Goal: Navigation & Orientation: Find specific page/section

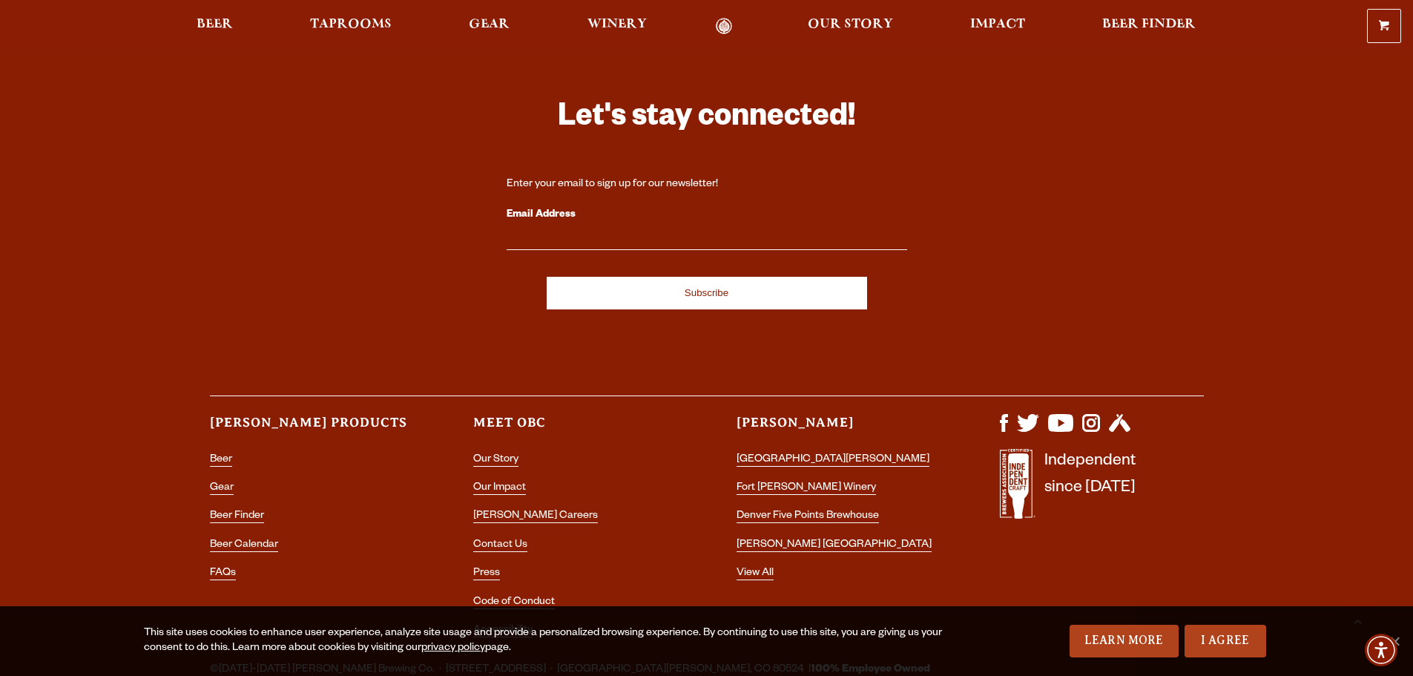
scroll to position [4357, 0]
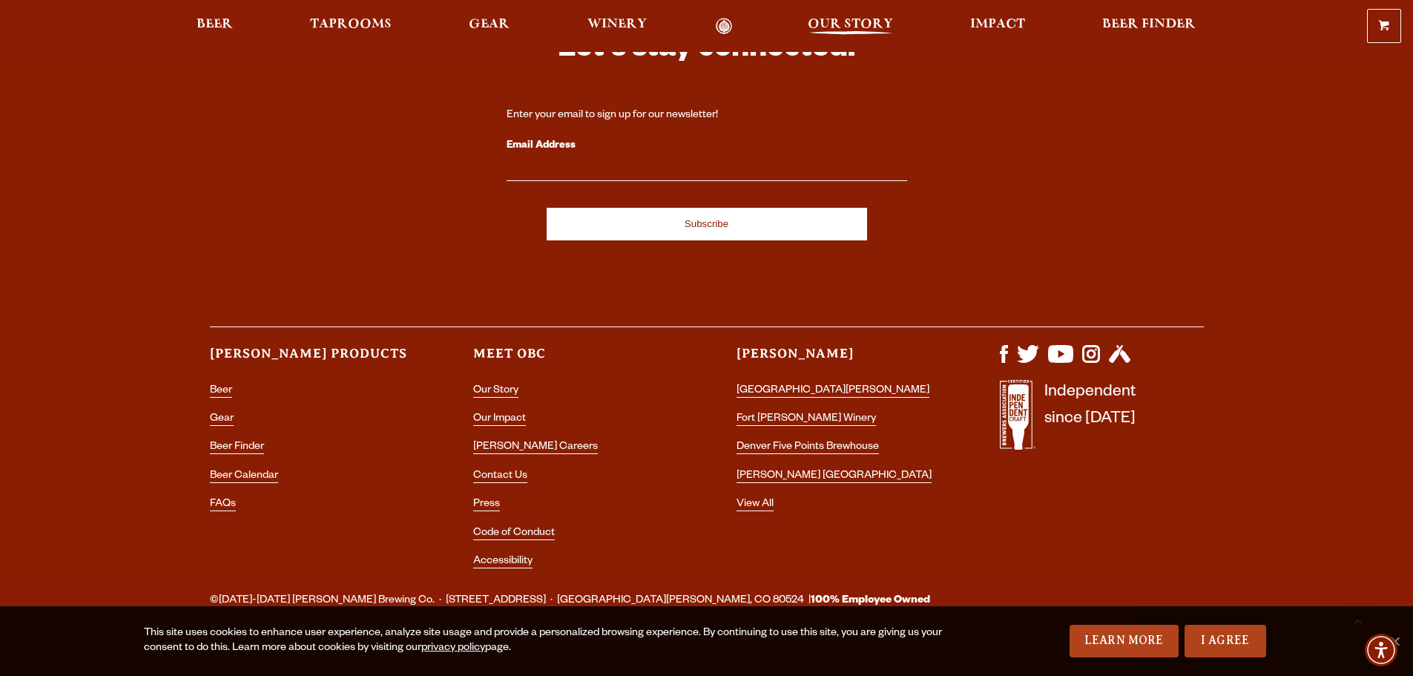
click at [864, 24] on span "Our Story" at bounding box center [850, 25] width 85 height 12
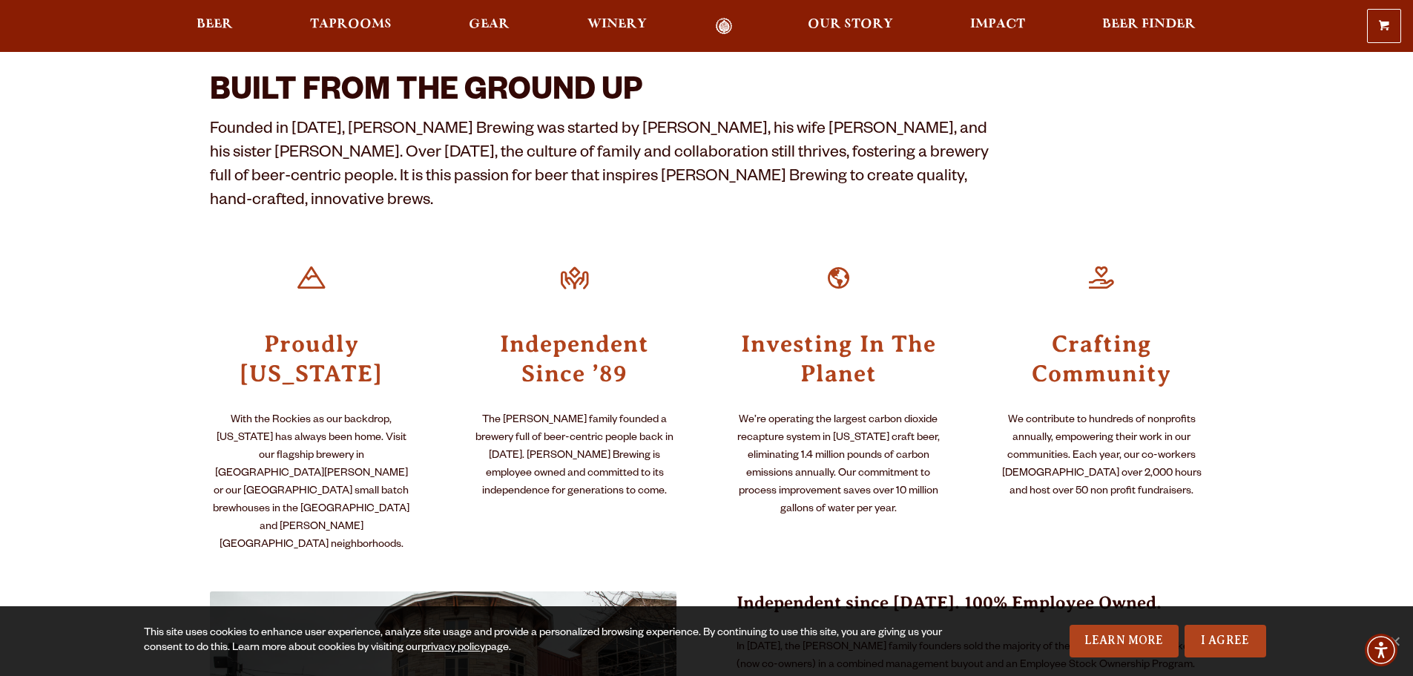
scroll to position [297, 0]
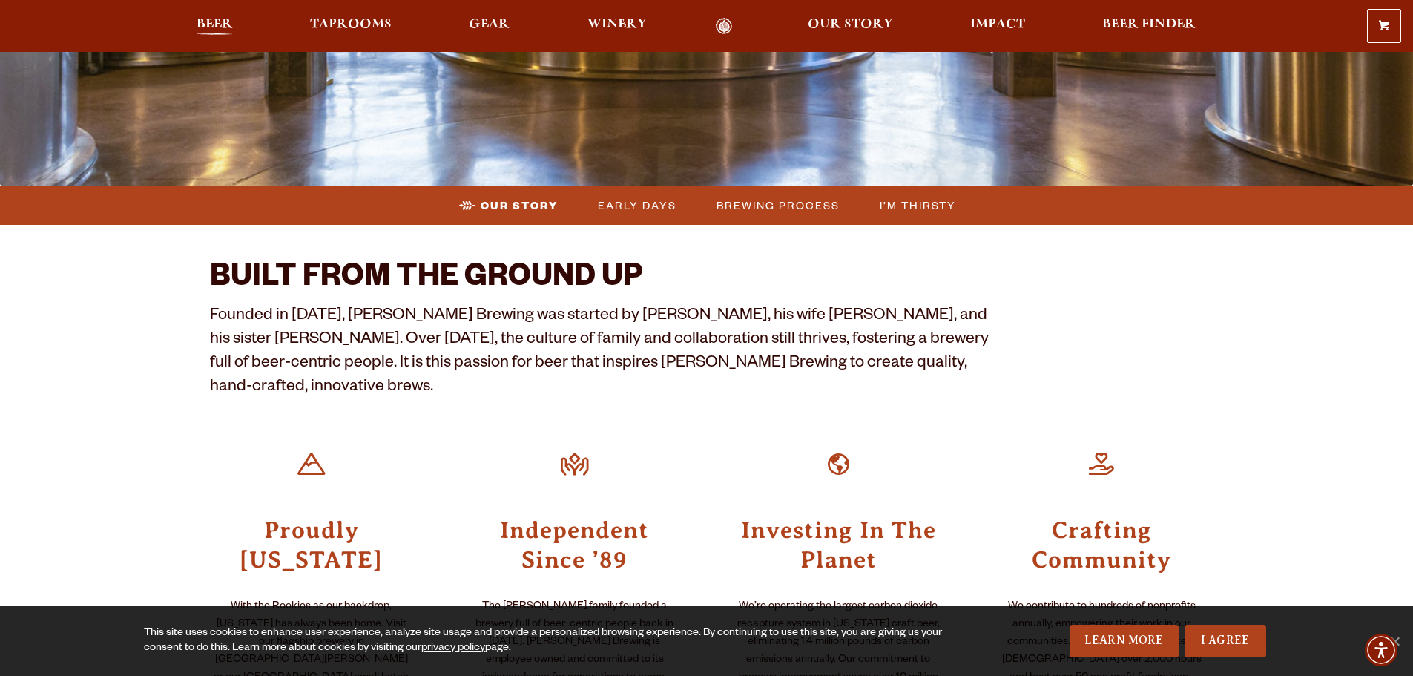
click at [217, 28] on span "Beer" at bounding box center [215, 25] width 36 height 12
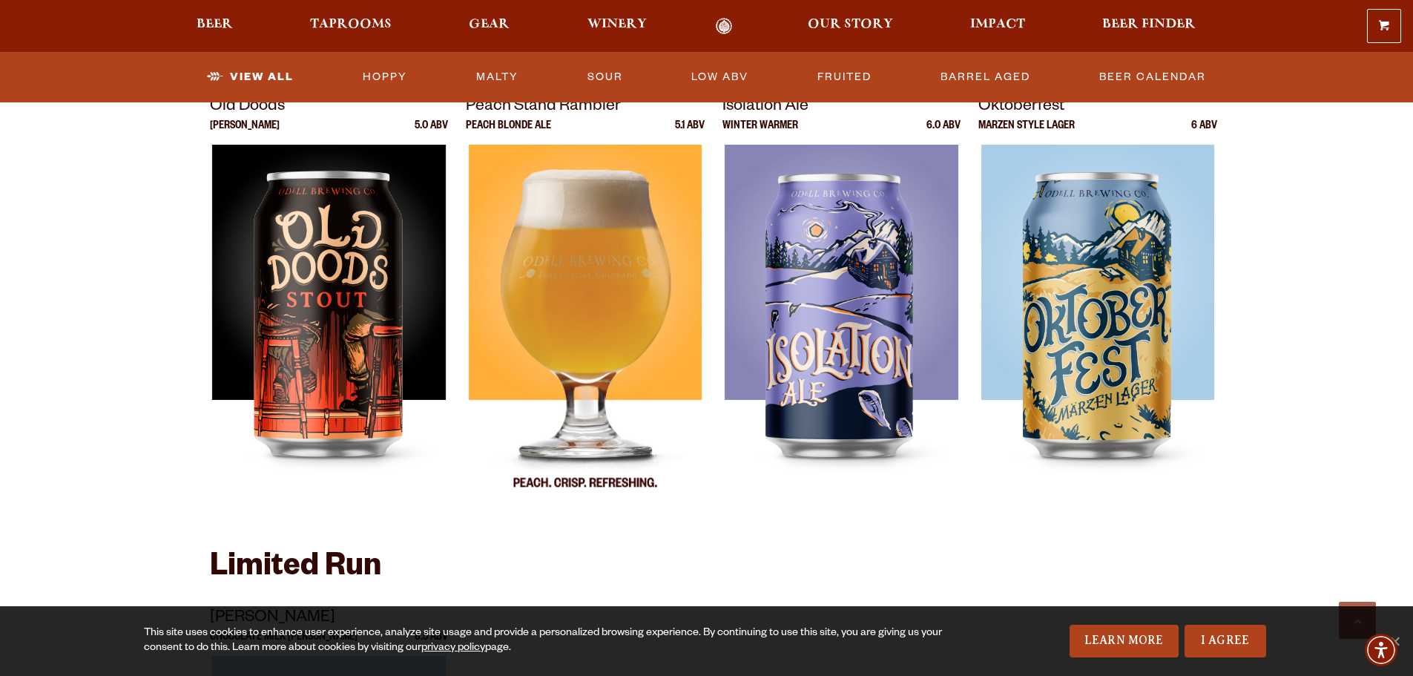
scroll to position [1558, 0]
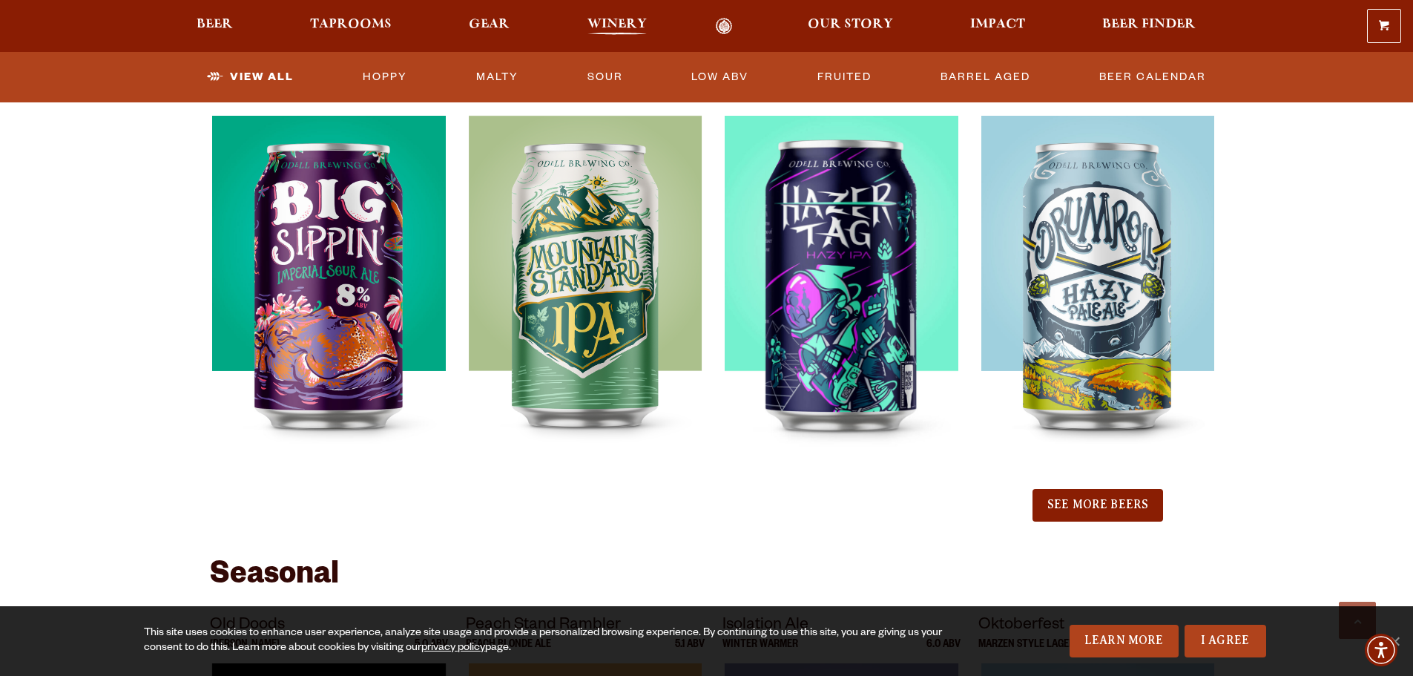
click at [608, 29] on span "Winery" at bounding box center [617, 25] width 59 height 12
